Goal: Task Accomplishment & Management: Manage account settings

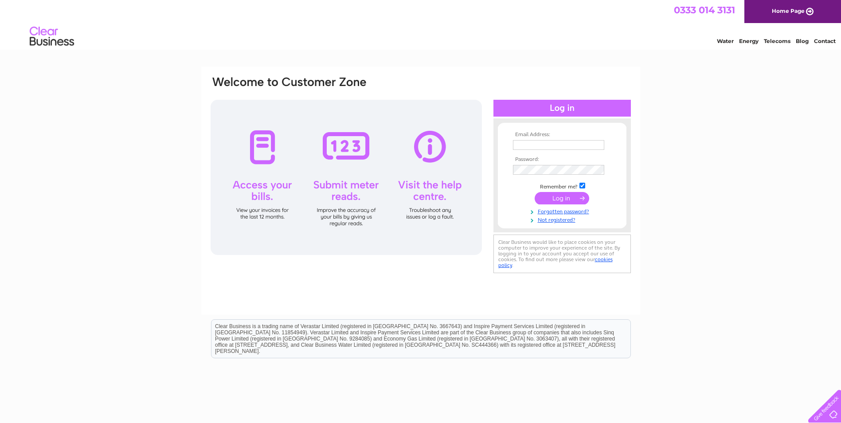
type input "enquiries@nantwichmuseum.org.uk"
click at [554, 193] on input "submit" at bounding box center [562, 198] width 55 height 12
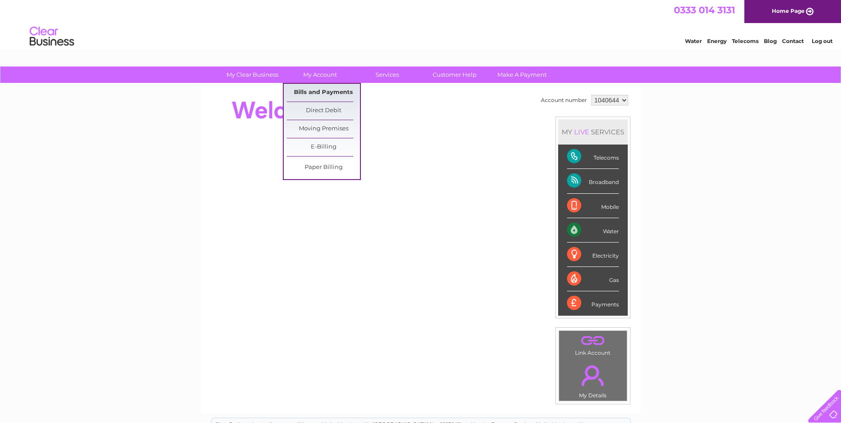
click at [323, 91] on link "Bills and Payments" at bounding box center [323, 93] width 73 height 18
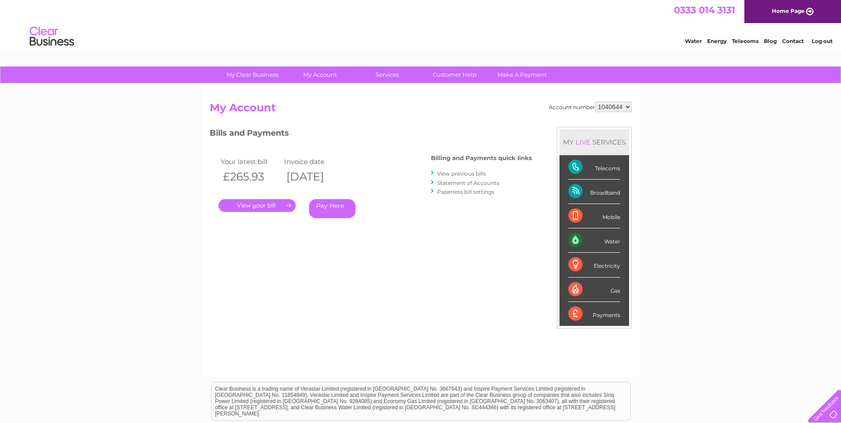
click at [272, 201] on link "." at bounding box center [257, 205] width 77 height 13
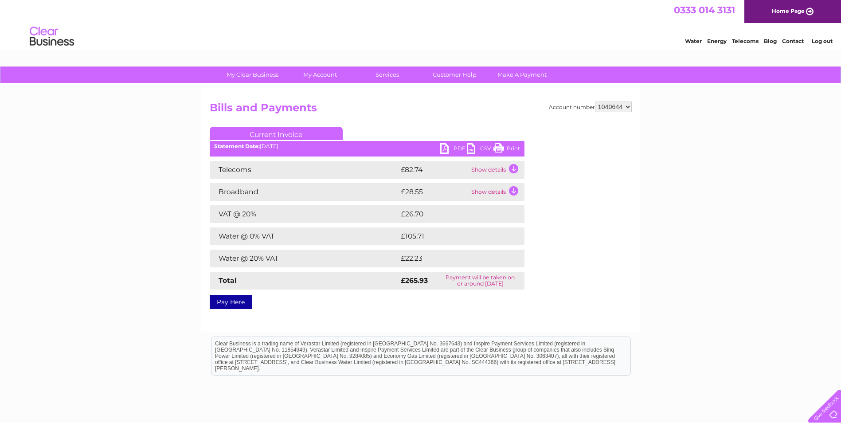
click at [445, 151] on link "PDF" at bounding box center [453, 149] width 27 height 13
